Goal: Task Accomplishment & Management: Manage account settings

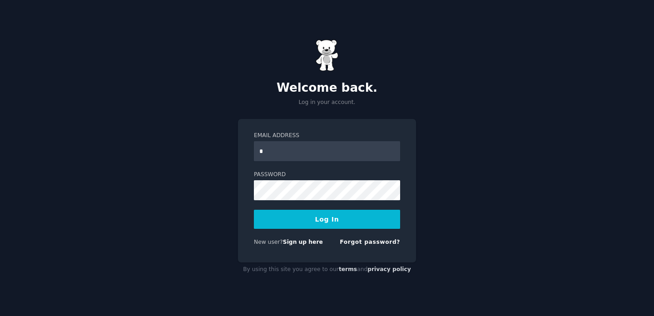
type input "**********"
click at [317, 225] on button "Log In" at bounding box center [327, 219] width 146 height 19
